Goal: Transaction & Acquisition: Purchase product/service

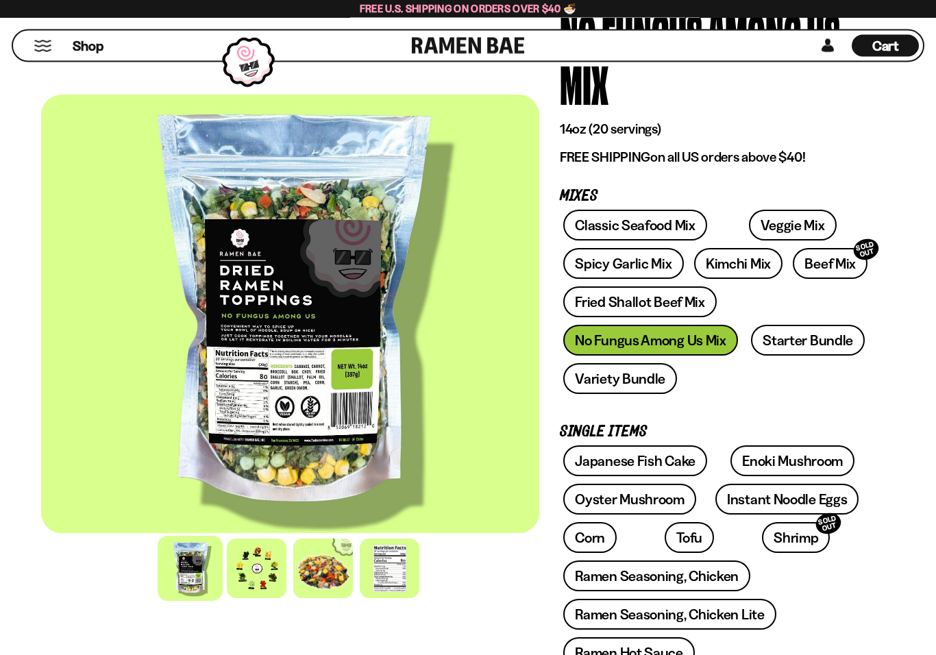
scroll to position [137, 0]
click at [43, 45] on button "Mobile Menu Trigger" at bounding box center [43, 46] width 18 height 12
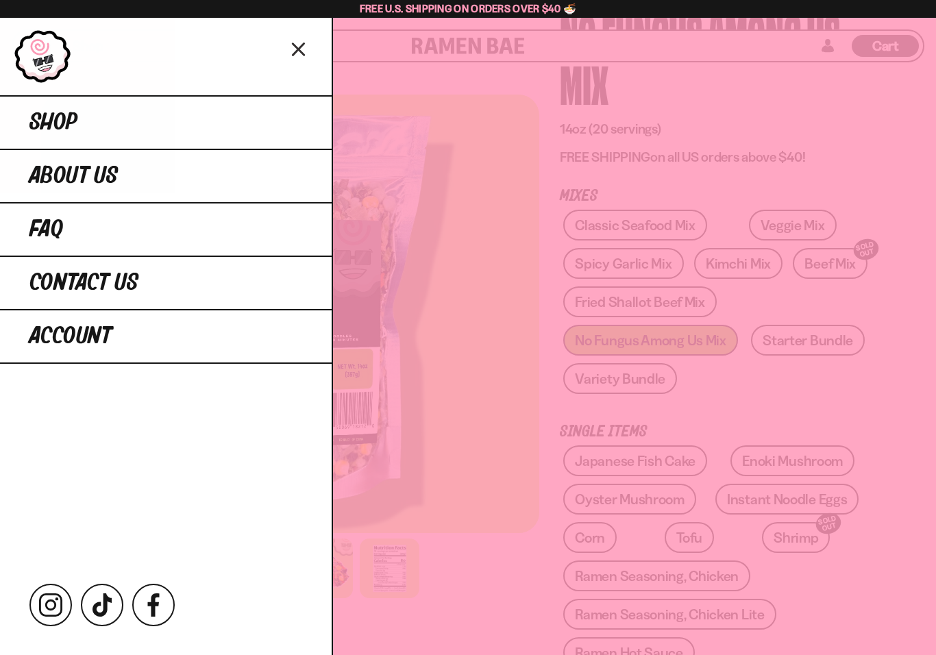
click at [148, 136] on link "Shop" at bounding box center [166, 121] width 332 height 53
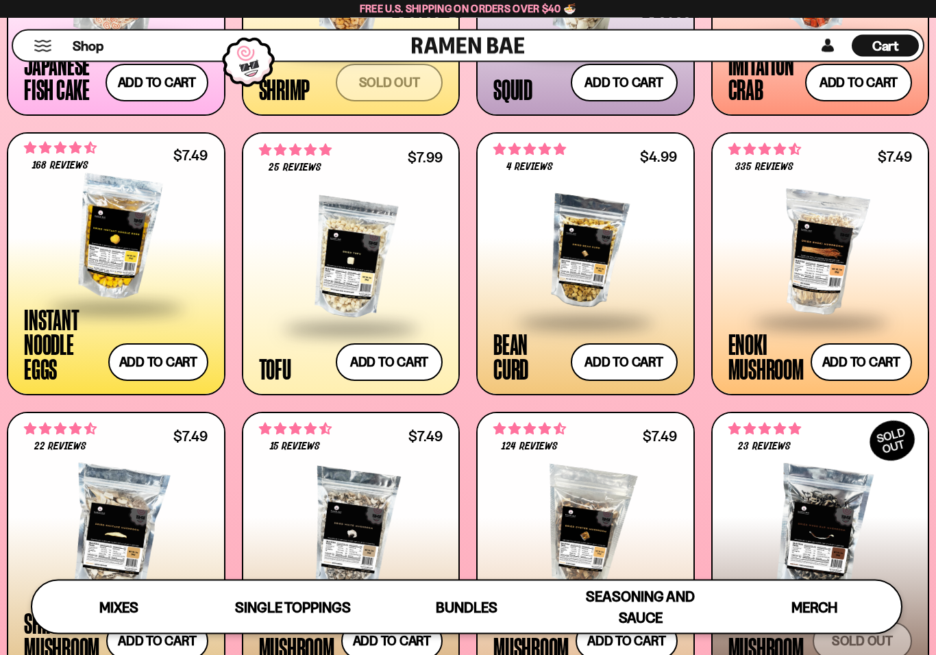
scroll to position [1374, 0]
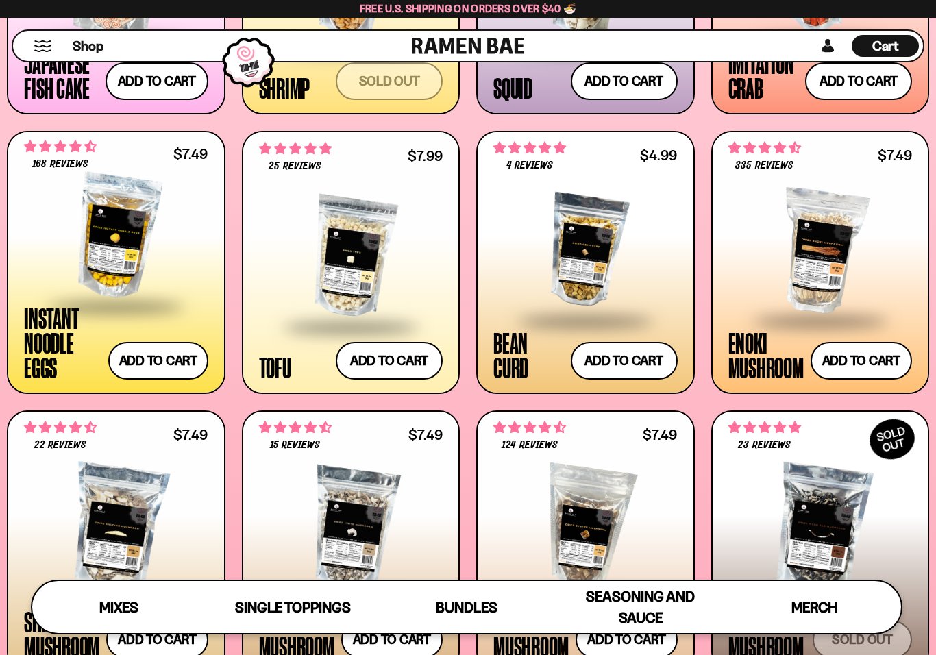
click at [789, 435] on span "4.83 stars" at bounding box center [764, 428] width 73 height 18
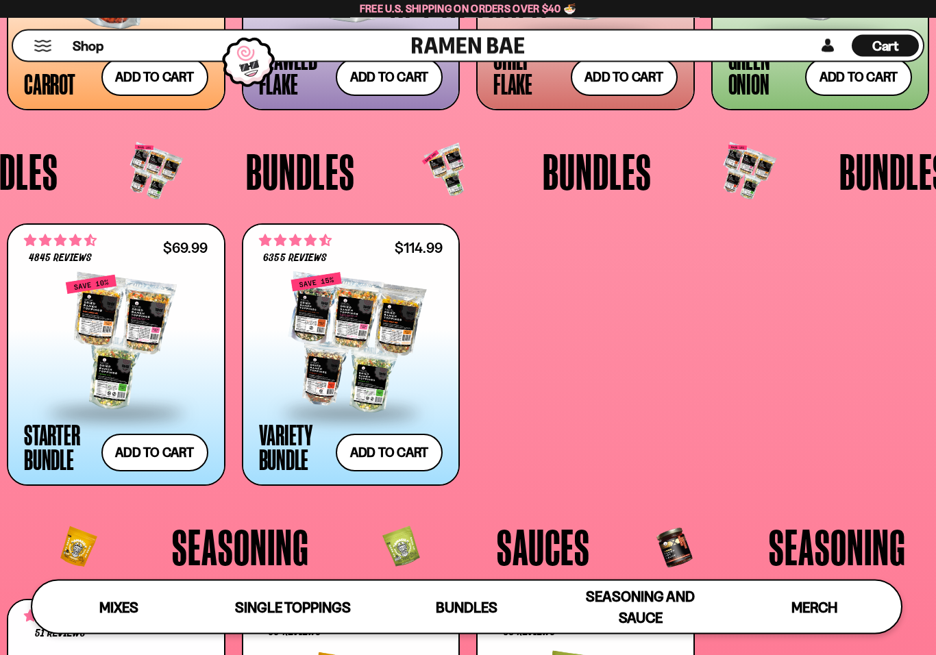
scroll to position [2494, 0]
click at [400, 347] on div at bounding box center [351, 342] width 184 height 137
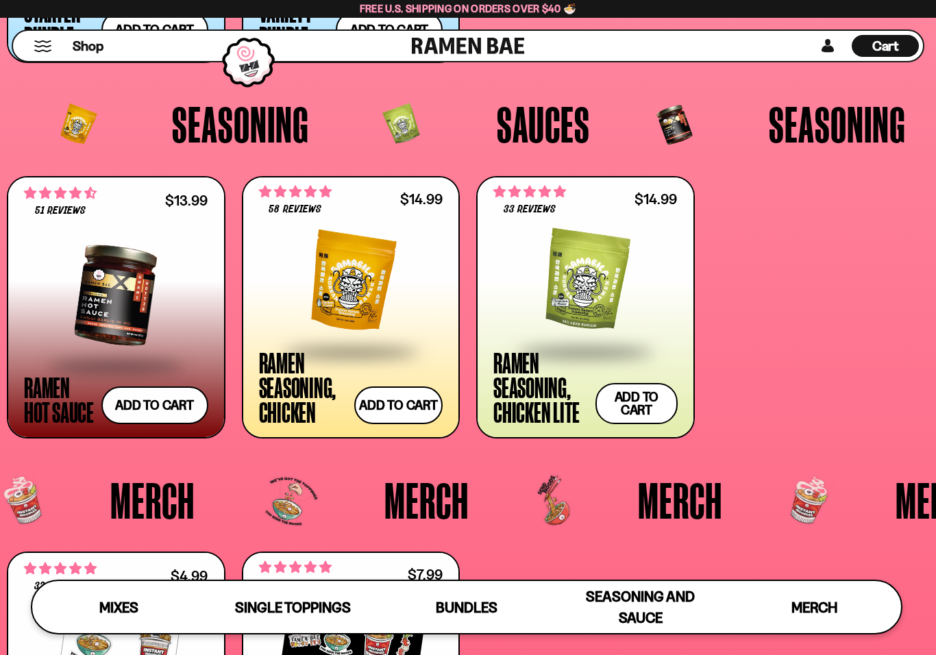
scroll to position [2916, 0]
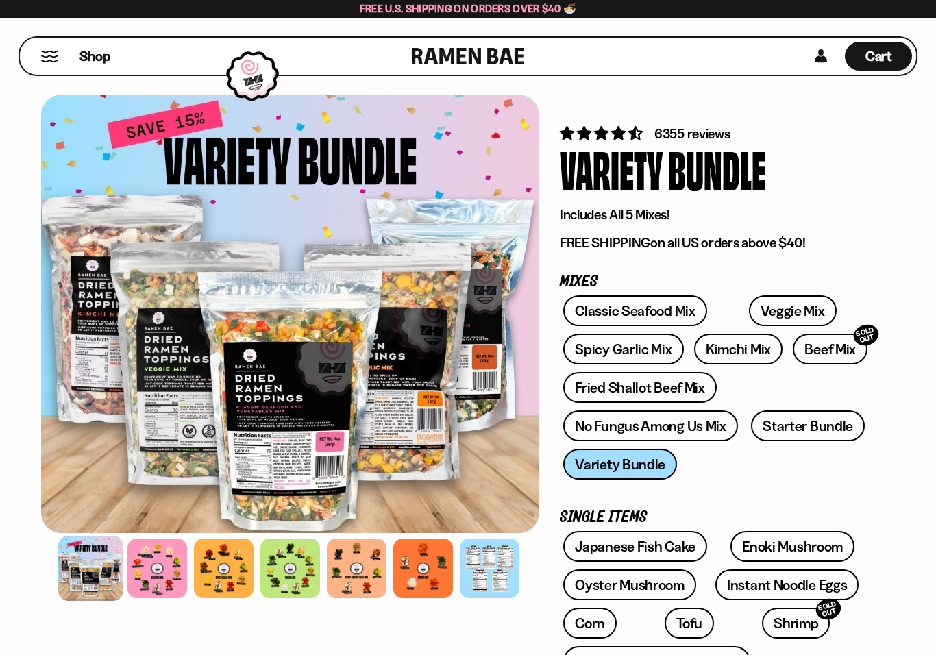
click at [165, 567] on div at bounding box center [157, 568] width 60 height 60
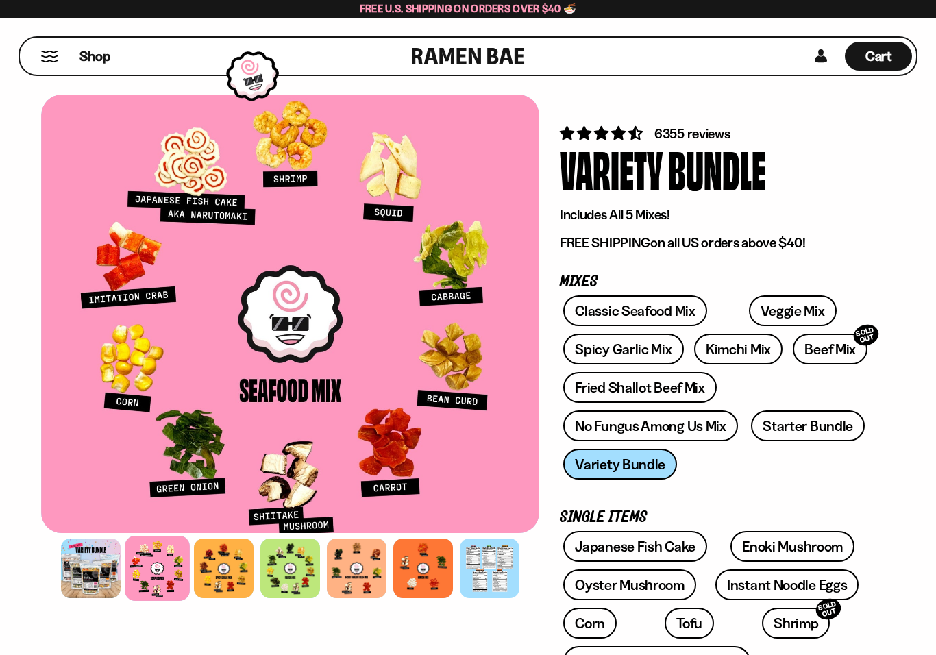
click at [230, 560] on div at bounding box center [224, 568] width 60 height 60
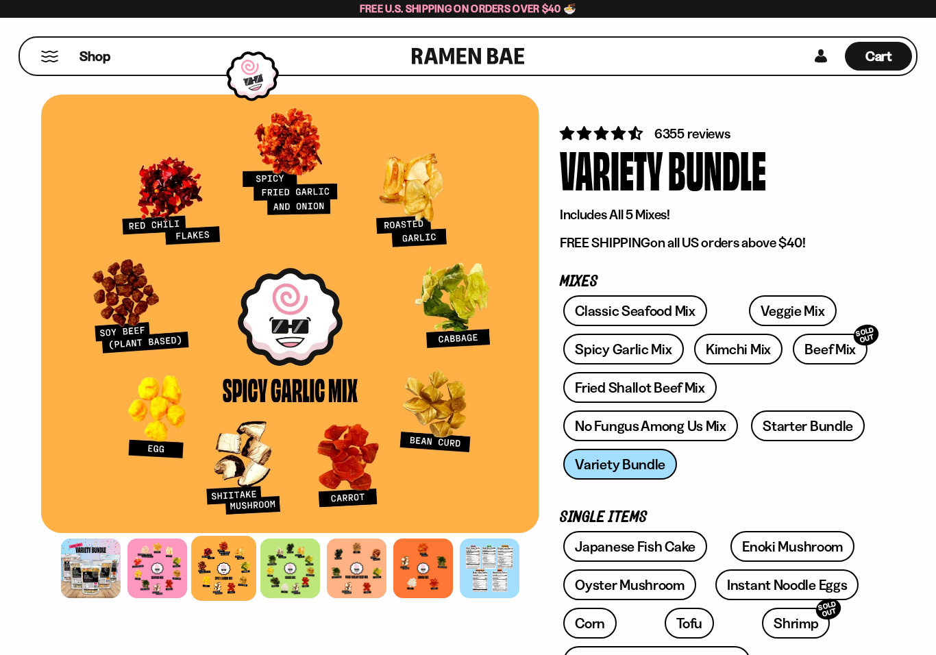
click at [306, 554] on div at bounding box center [290, 568] width 60 height 60
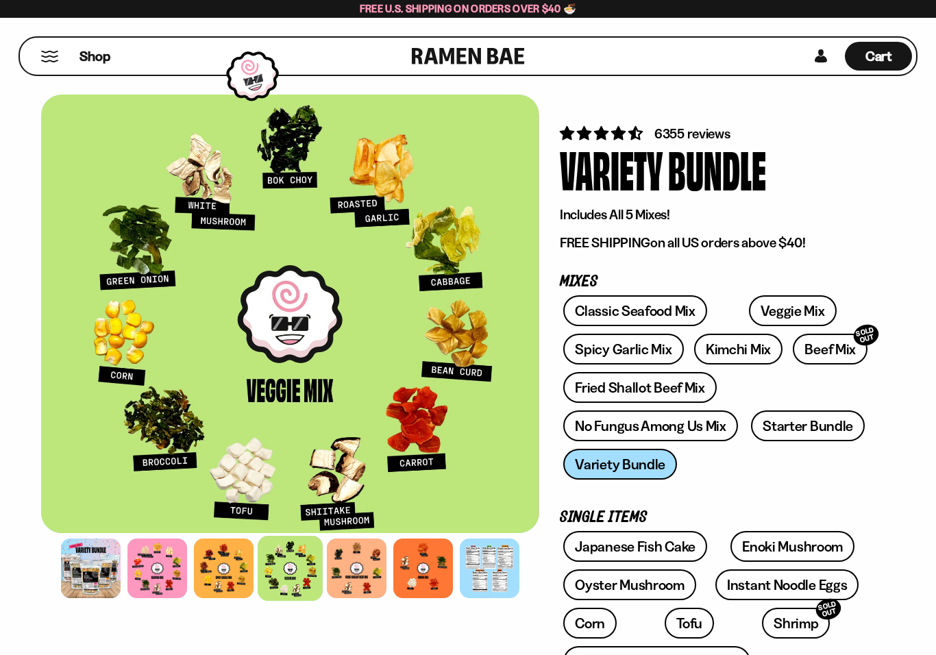
click at [369, 564] on div at bounding box center [357, 568] width 60 height 60
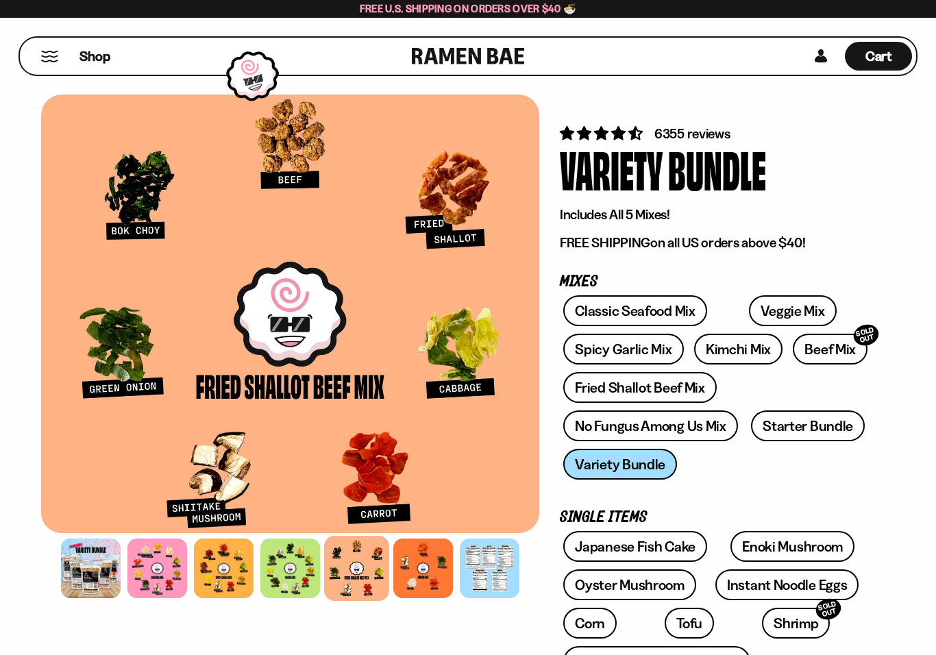
click at [431, 554] on div at bounding box center [423, 568] width 60 height 60
